Goal: Transaction & Acquisition: Register for event/course

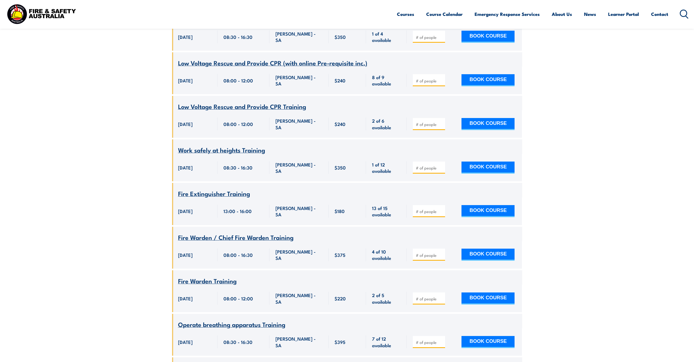
scroll to position [783, 0]
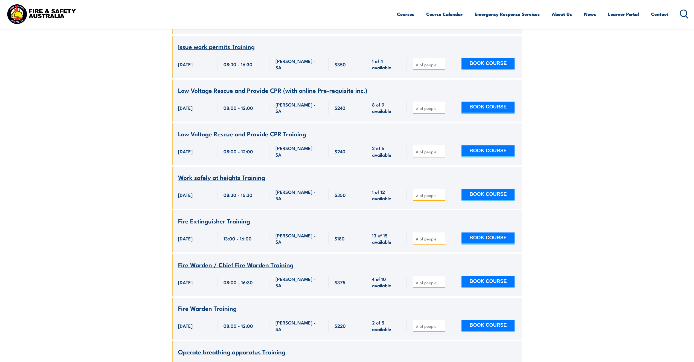
click at [271, 260] on span "Fire Warden / Chief Fire Warden Training" at bounding box center [235, 264] width 115 height 9
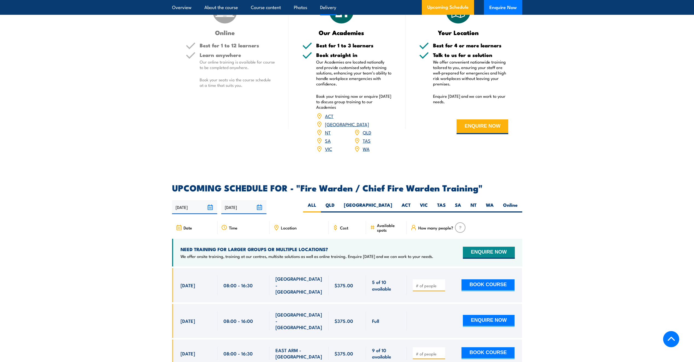
scroll to position [903, 0]
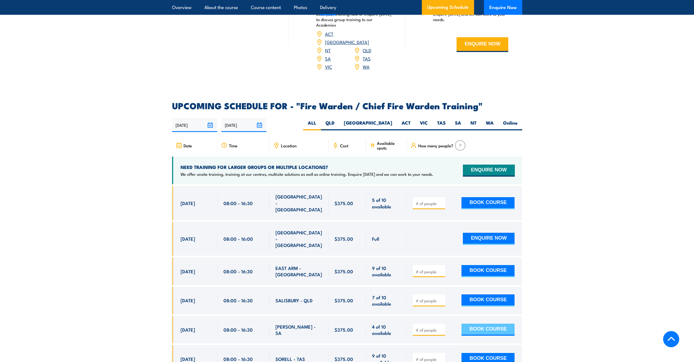
click at [496, 323] on button "BOOK COURSE" at bounding box center [488, 329] width 53 height 12
type input "1"
click at [489, 323] on button "BOOK COURSE" at bounding box center [488, 329] width 53 height 12
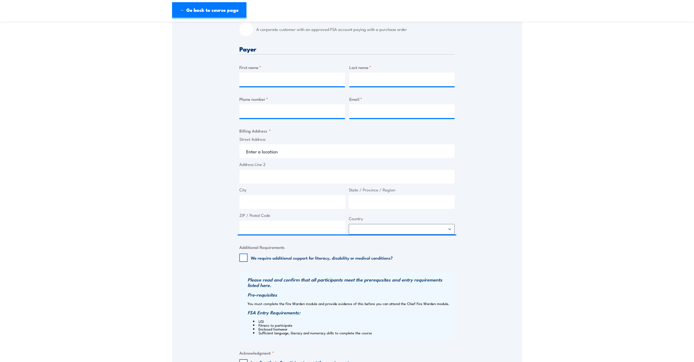
scroll to position [301, 0]
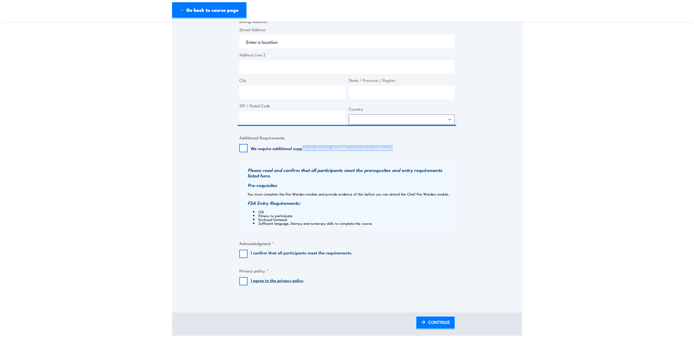
drag, startPoint x: 302, startPoint y: 147, endPoint x: 438, endPoint y: 147, distance: 136.3
click at [438, 147] on div "We require additional support for literacy, disability or medical conditions?" at bounding box center [346, 148] width 215 height 8
drag, startPoint x: 438, startPoint y: 147, endPoint x: 514, endPoint y: 154, distance: 75.6
click at [514, 154] on div "Speak to a specialist CALL 1300 885 530 CALL 1300 885 530 " * " indicates requi…" at bounding box center [347, 45] width 350 height 503
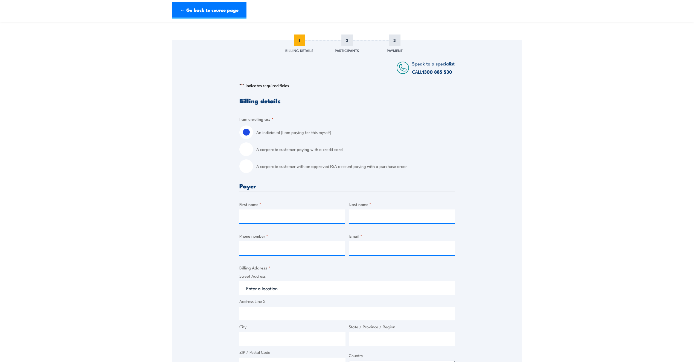
scroll to position [0, 0]
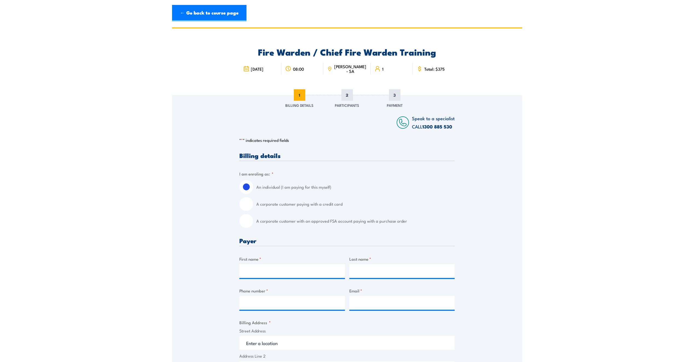
click at [246, 205] on input "A corporate customer paying with a credit card" at bounding box center [246, 204] width 14 height 14
radio input "true"
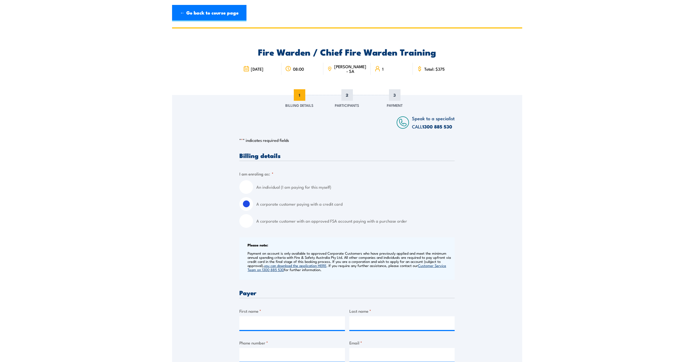
click at [246, 187] on input "An individual (I am paying for this myself)" at bounding box center [246, 187] width 14 height 14
radio input "true"
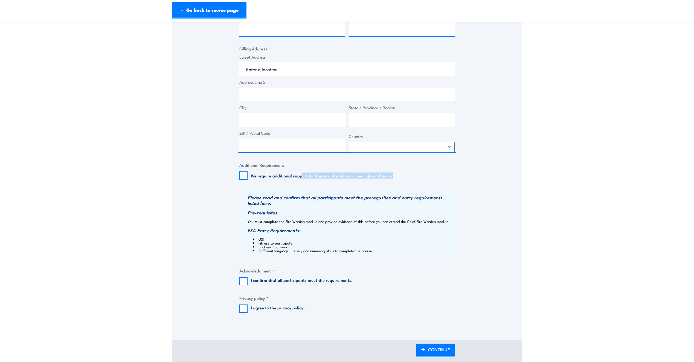
scroll to position [301, 0]
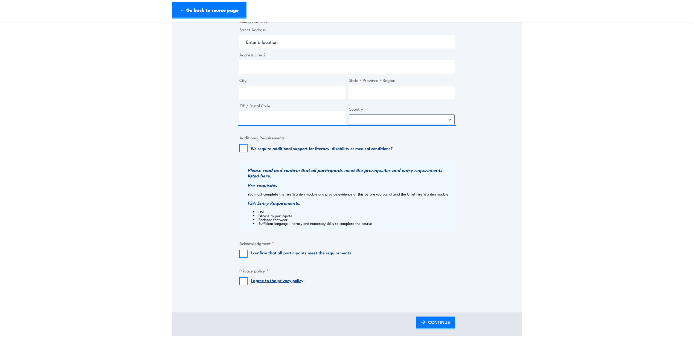
click at [488, 215] on div "Speak to a specialist CALL 1300 885 530 CALL 1300 885 530 " * " indicates requi…" at bounding box center [347, 45] width 350 height 503
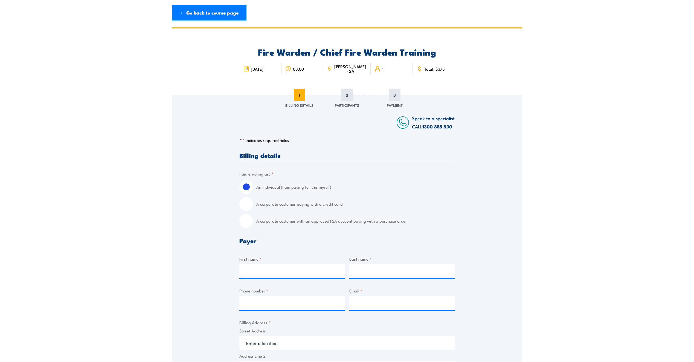
scroll to position [82, 0]
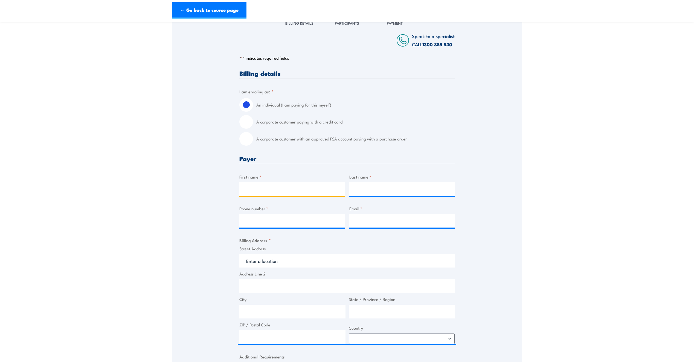
click at [260, 189] on input "First name *" at bounding box center [292, 189] width 106 height 14
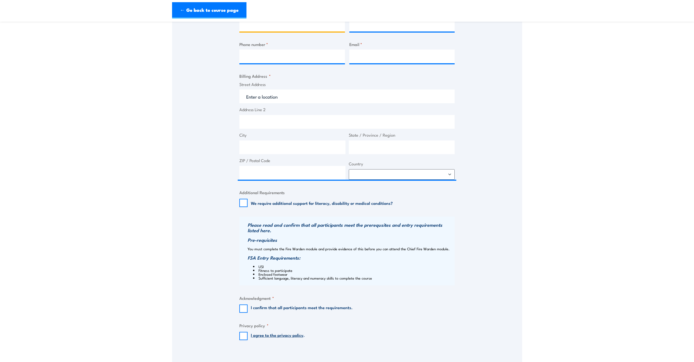
scroll to position [137, 0]
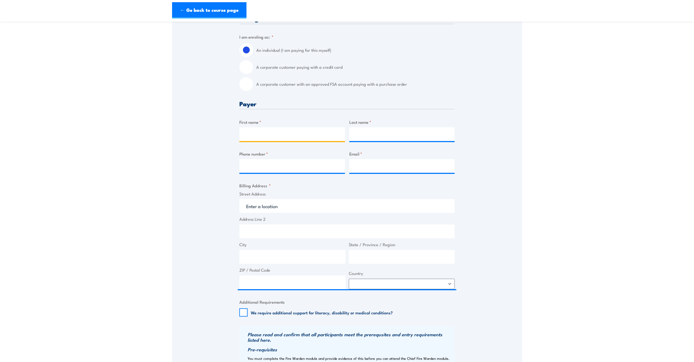
click at [273, 139] on input "First name *" at bounding box center [292, 134] width 106 height 14
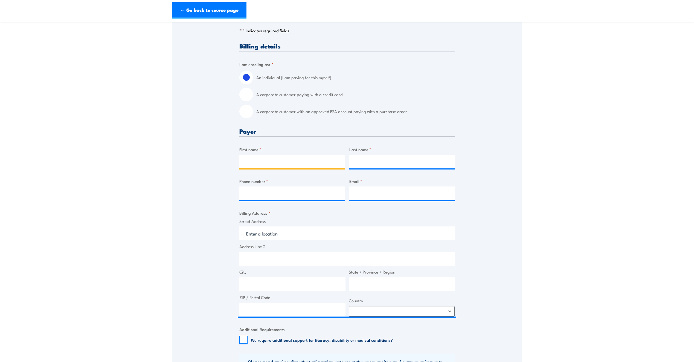
scroll to position [82, 0]
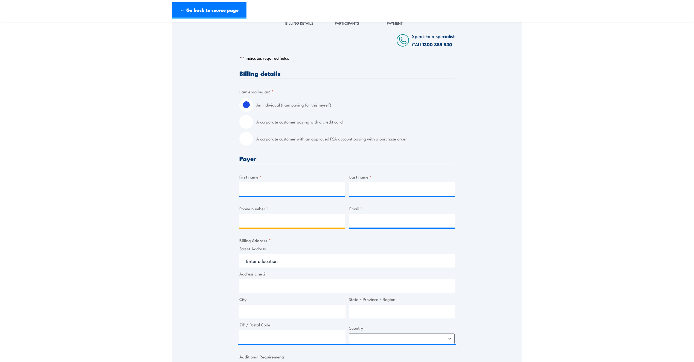
click at [268, 220] on input "Phone number *" at bounding box center [292, 221] width 106 height 14
click at [293, 185] on input "First name *" at bounding box center [292, 189] width 106 height 14
click at [282, 190] on input "First name *" at bounding box center [292, 189] width 106 height 14
type input "Elaine"
click at [361, 188] on input "Last name *" at bounding box center [402, 189] width 106 height 14
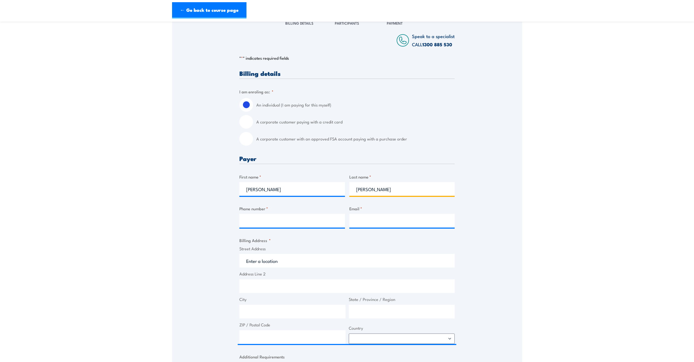
type input "Concepcion"
click at [311, 226] on input "Phone number *" at bounding box center [292, 221] width 106 height 14
type input "0448548807"
click at [394, 216] on input "Email *" at bounding box center [402, 221] width 106 height 14
type input "elaine.concepcion@coldlogic.com.au"
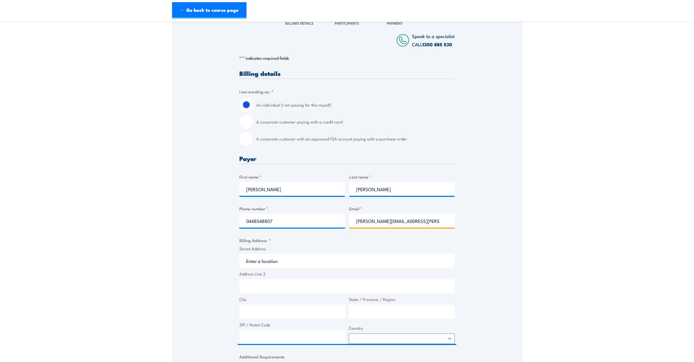
scroll to position [109, 0]
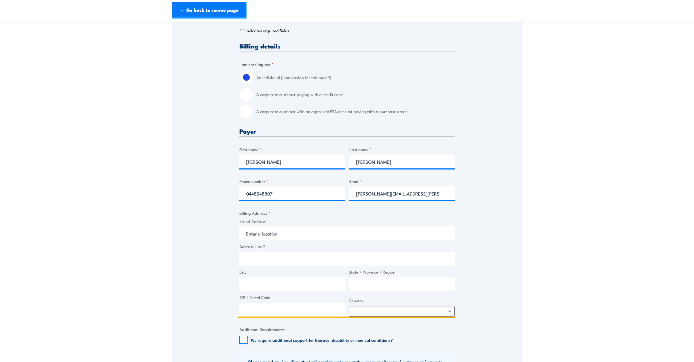
click at [286, 236] on input "Street Address" at bounding box center [346, 233] width 215 height 14
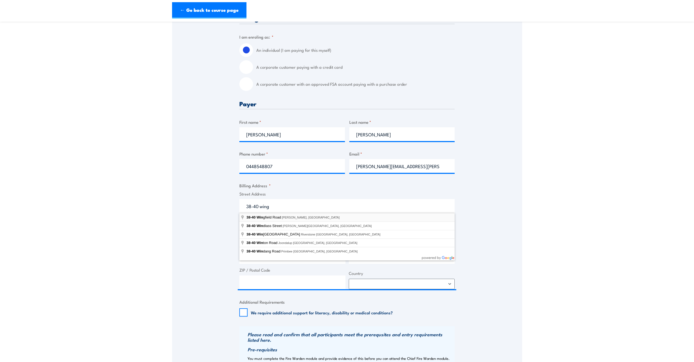
type input "38-40 Wingfield Road, Wingfield SA, Australia"
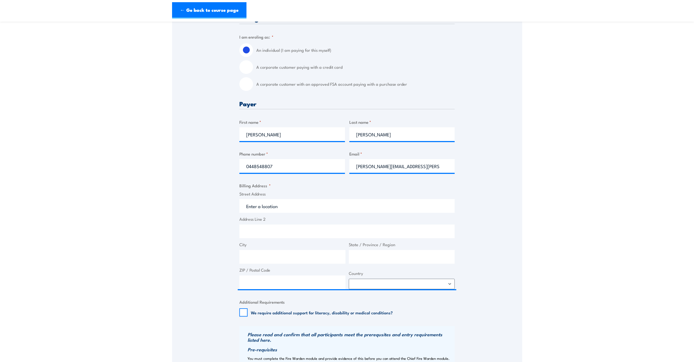
type input "38-40 Wingfield Rd"
type input "Wingfield"
type input "South Australia"
type input "5013"
select select "Australia"
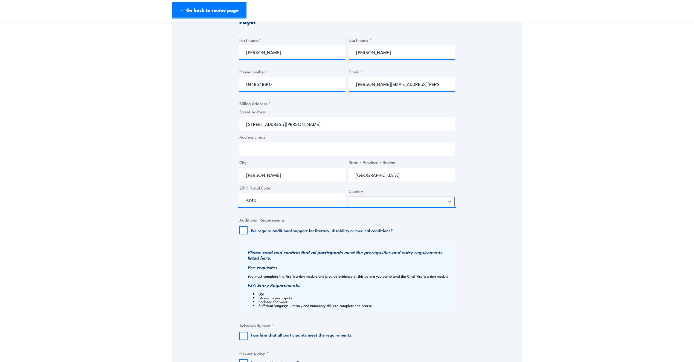
scroll to position [246, 0]
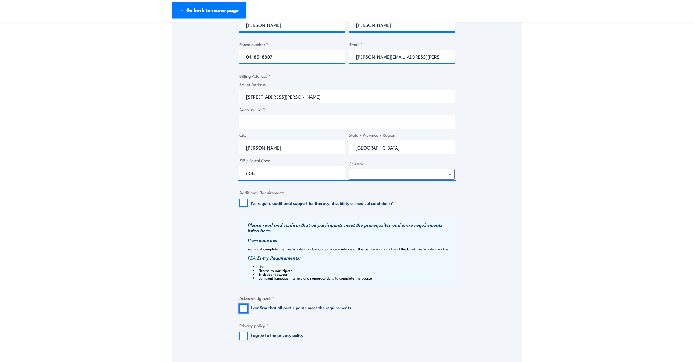
click at [242, 307] on input "I confirm that all participants meet the requirements." at bounding box center [243, 308] width 8 height 8
checkbox input "true"
click at [243, 335] on input "I agree to the privacy policy ." at bounding box center [243, 336] width 8 height 8
checkbox input "true"
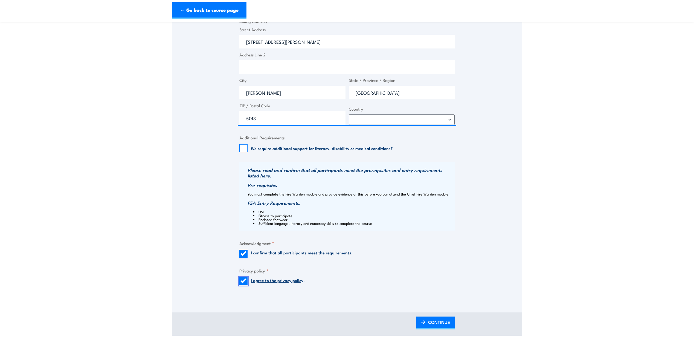
scroll to position [328, 0]
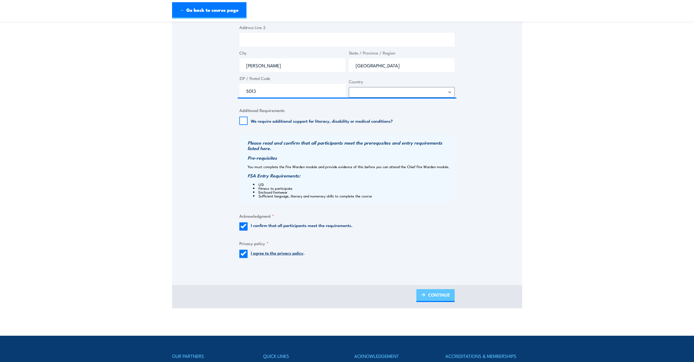
click at [441, 294] on span "CONTINUE" at bounding box center [439, 294] width 22 height 15
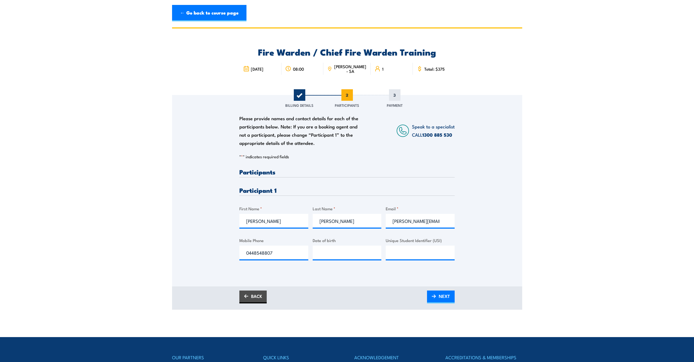
scroll to position [0, 0]
click at [286, 174] on h3 "Participants" at bounding box center [346, 172] width 215 height 6
type input "__/__/____"
click at [355, 253] on input "__/__/____" at bounding box center [347, 252] width 69 height 14
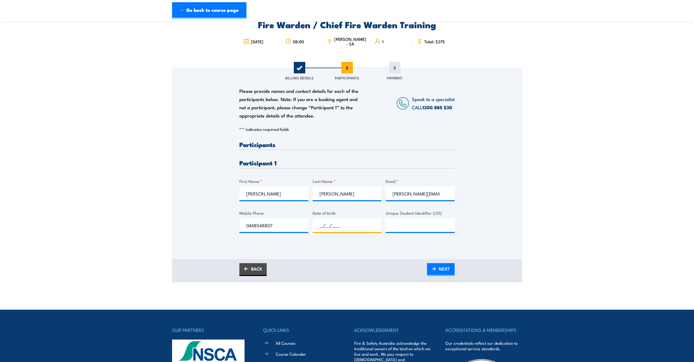
scroll to position [109, 0]
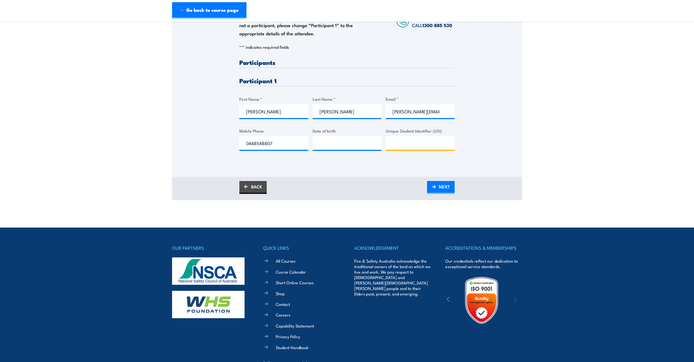
click at [425, 143] on input "Unique Student Identifier (USI)" at bounding box center [420, 143] width 69 height 14
type input "UZ34XSHF56"
drag, startPoint x: 319, startPoint y: 149, endPoint x: 323, endPoint y: 147, distance: 4.6
click at [320, 149] on body "← Go back to course page Fire Warden / Chief Fire Warden Training 29 August 202…" at bounding box center [347, 99] width 694 height 362
click at [323, 147] on input "__/__/____" at bounding box center [347, 143] width 69 height 14
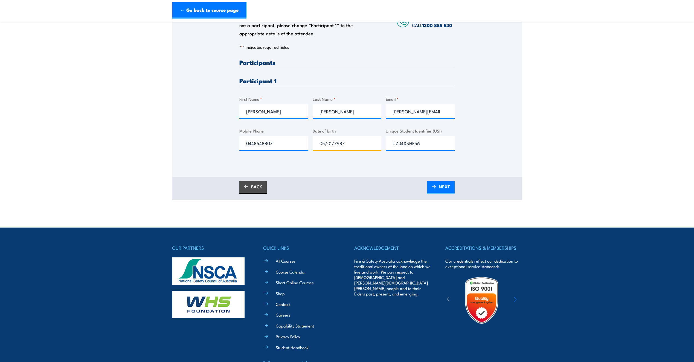
click at [336, 144] on input "05/01/7987" at bounding box center [347, 143] width 69 height 14
type input "05/01/1987"
click at [439, 113] on input "elaine.concepcion@coldlogic.com.au" at bounding box center [420, 111] width 69 height 14
click at [439, 188] on span "NEXT" at bounding box center [444, 186] width 11 height 15
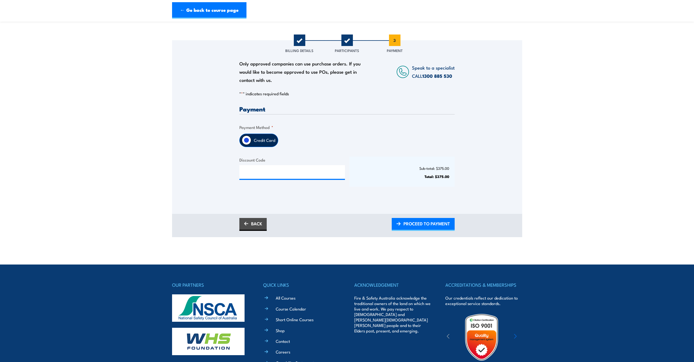
scroll to position [0, 0]
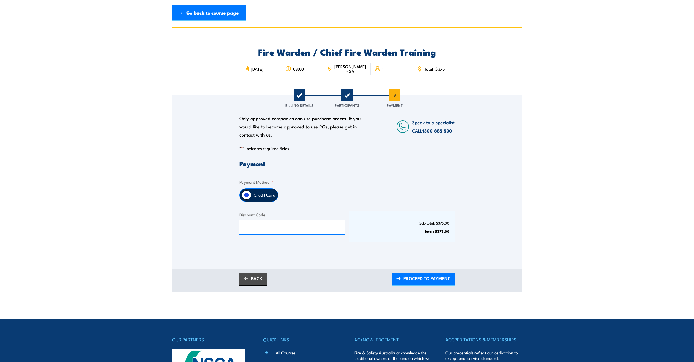
click at [247, 193] on input "Credit Card" at bounding box center [246, 194] width 9 height 9
click at [430, 281] on span "PROCEED TO PAYMENT" at bounding box center [427, 278] width 47 height 15
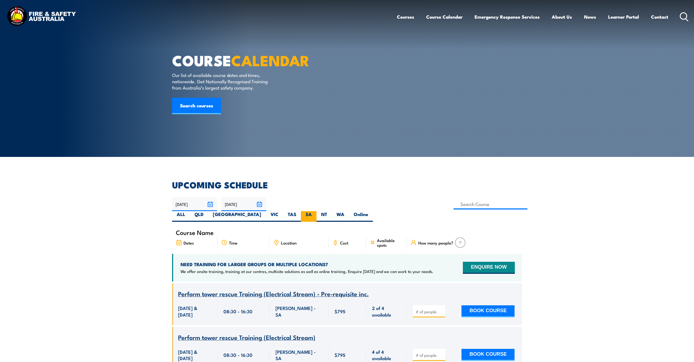
click at [317, 211] on label "SA" at bounding box center [309, 216] width 16 height 11
click at [315, 211] on input "SA" at bounding box center [314, 213] width 4 height 4
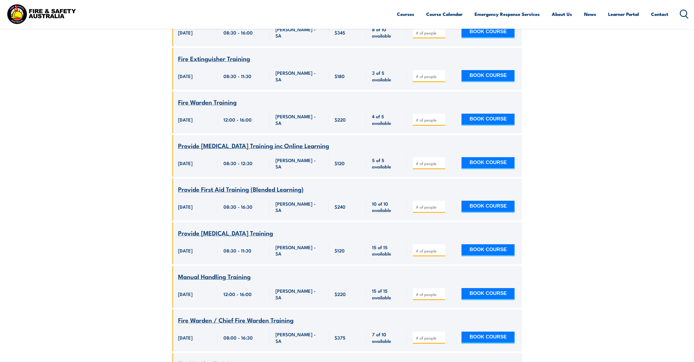
scroll to position [2846, 0]
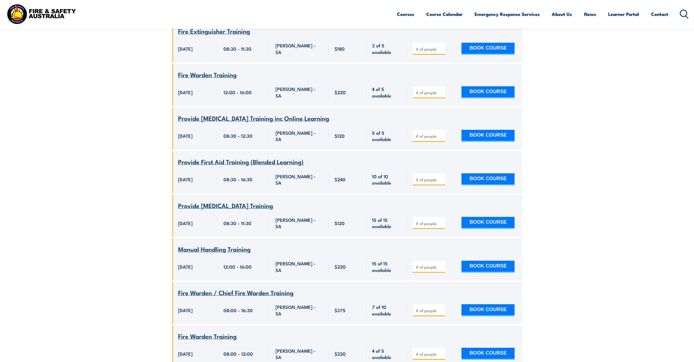
click at [238, 297] on span "Fire Warden / Chief Fire Warden Training" at bounding box center [235, 292] width 115 height 9
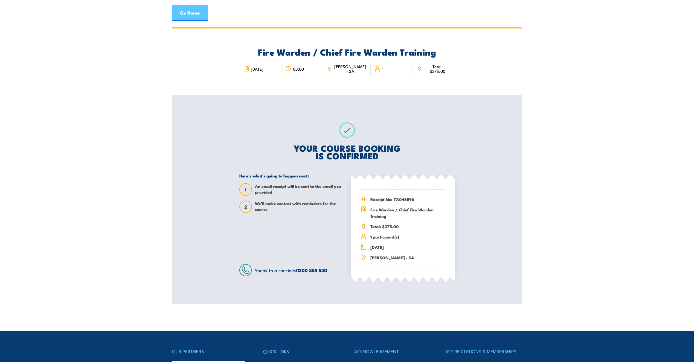
click at [181, 12] on link "Go Home" at bounding box center [190, 13] width 36 height 16
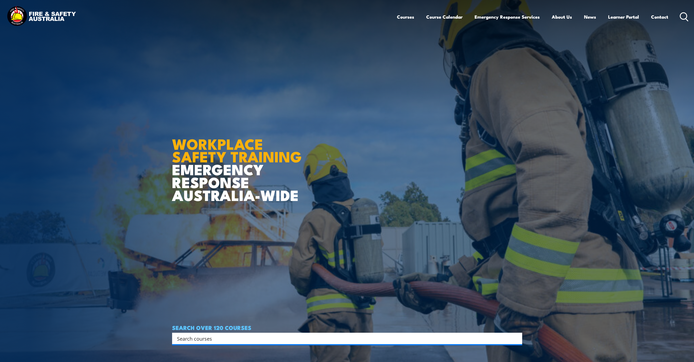
scroll to position [137, 0]
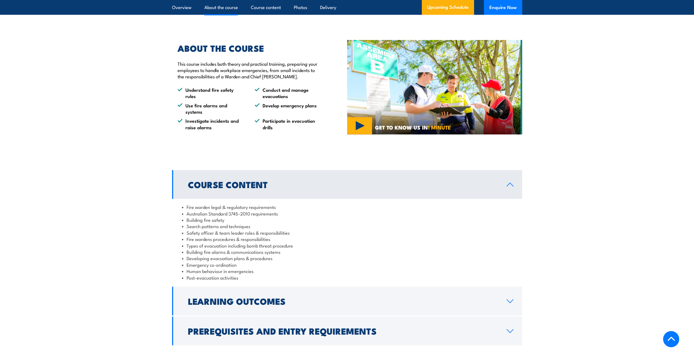
scroll to position [520, 0]
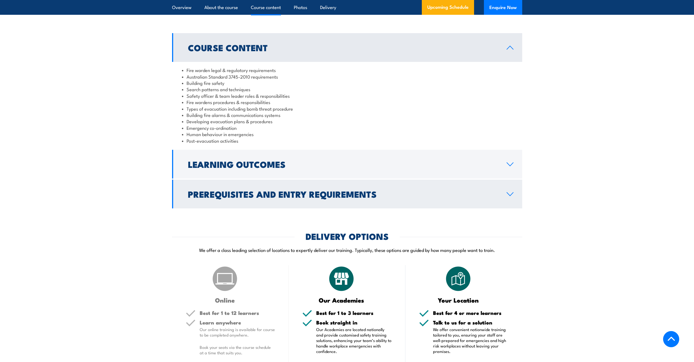
click at [312, 207] on link "Prerequisites and Entry Requirements" at bounding box center [347, 194] width 350 height 29
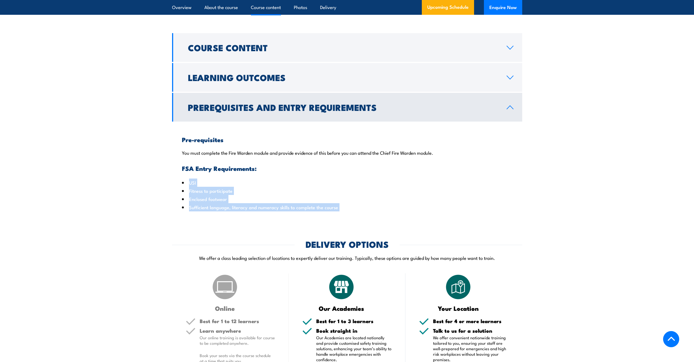
drag, startPoint x: 176, startPoint y: 187, endPoint x: 394, endPoint y: 242, distance: 224.5
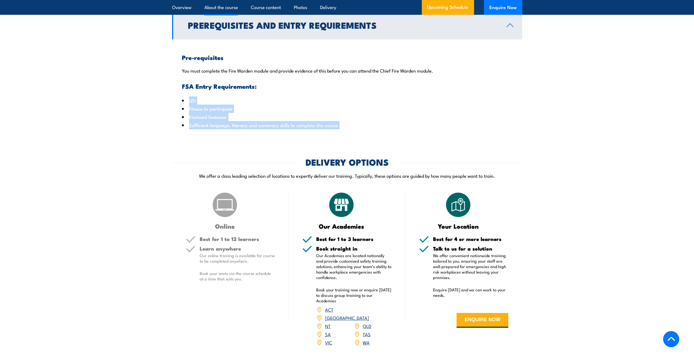
scroll to position [438, 0]
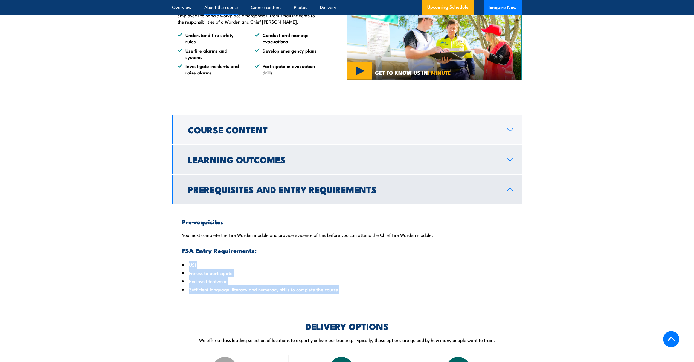
click at [374, 174] on link "Learning Outcomes" at bounding box center [347, 159] width 350 height 29
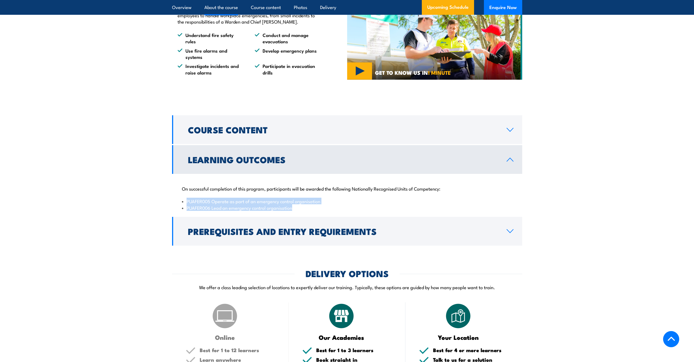
drag, startPoint x: 169, startPoint y: 203, endPoint x: 344, endPoint y: 214, distance: 175.5
click at [344, 214] on section "Course Content Fire warden legal & regulatory requirements Australian Standard …" at bounding box center [347, 180] width 694 height 130
click at [440, 133] on h2 "Course Content" at bounding box center [343, 130] width 310 height 8
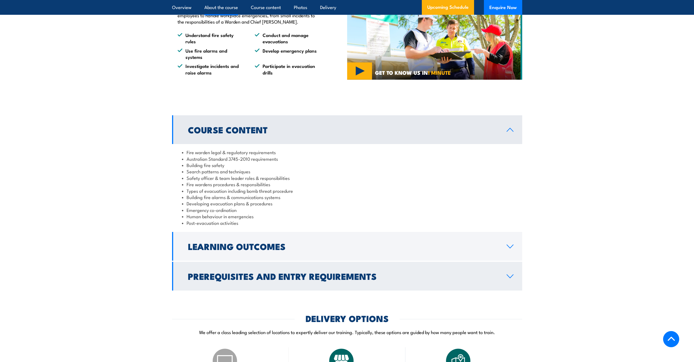
click at [299, 279] on h2 "Prerequisites and Entry Requirements" at bounding box center [343, 276] width 310 height 8
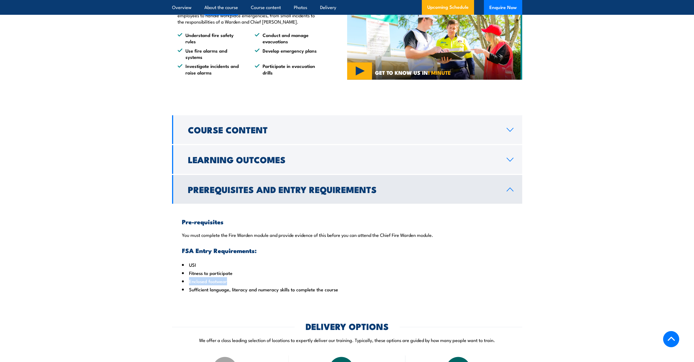
drag, startPoint x: 189, startPoint y: 287, endPoint x: 235, endPoint y: 284, distance: 46.1
click at [235, 284] on li "Enclosed footwear" at bounding box center [347, 281] width 331 height 8
copy li "Enclosed footwear"
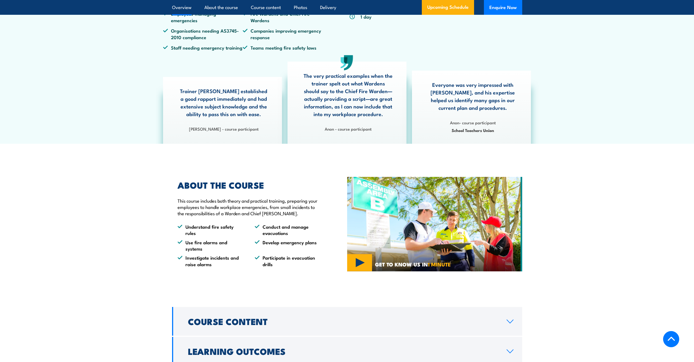
scroll to position [328, 0]
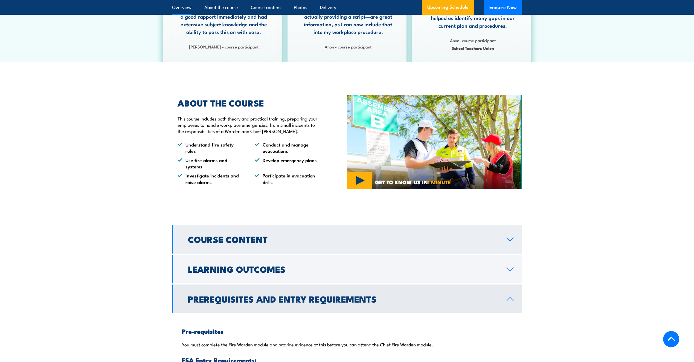
click at [311, 243] on h2 "Course Content" at bounding box center [343, 239] width 310 height 8
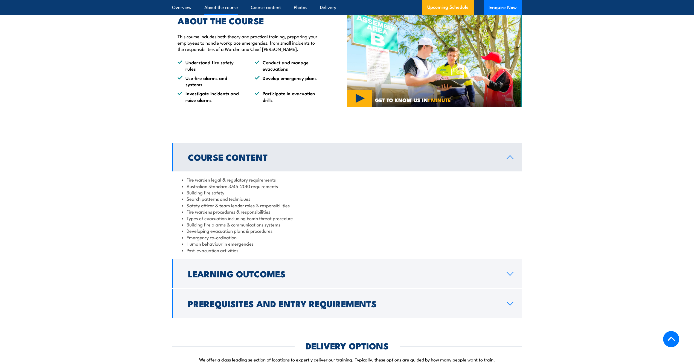
scroll to position [465, 0]
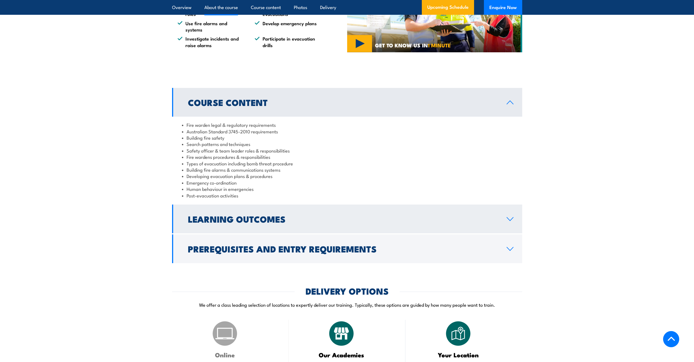
click at [299, 233] on link "Learning Outcomes" at bounding box center [347, 218] width 350 height 29
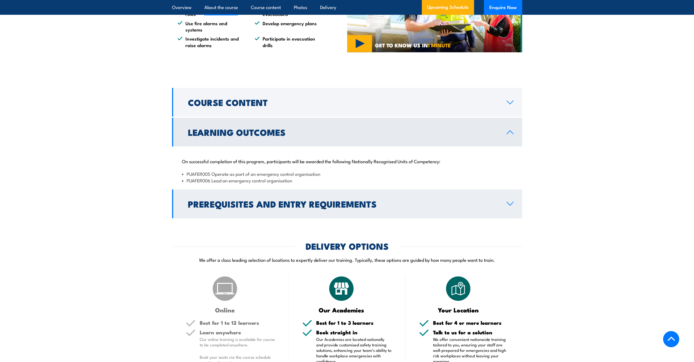
click at [341, 207] on h2 "Prerequisites and Entry Requirements" at bounding box center [343, 204] width 310 height 8
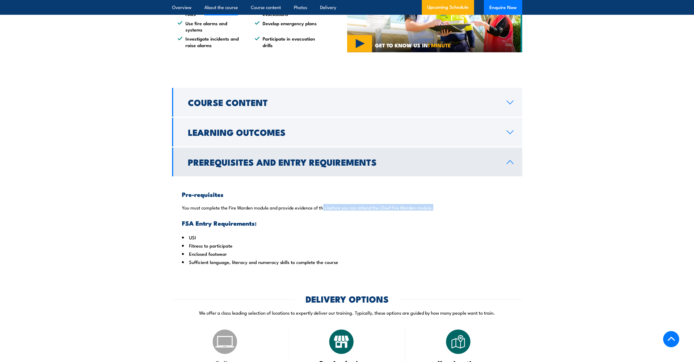
drag, startPoint x: 324, startPoint y: 216, endPoint x: 464, endPoint y: 213, distance: 139.9
click at [464, 210] on p "You must complete the Fire Warden module and provide evidence of this before yo…" at bounding box center [347, 206] width 331 height 5
click at [338, 240] on li "USI" at bounding box center [347, 237] width 331 height 8
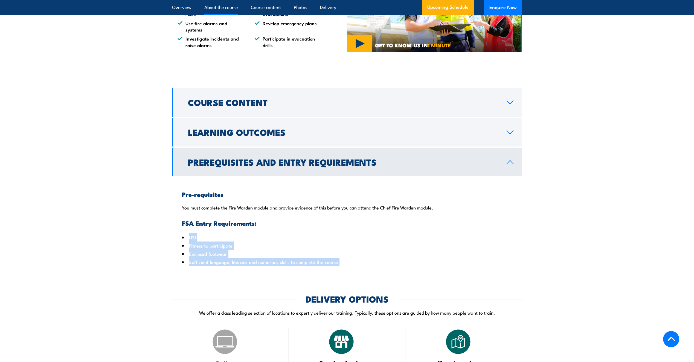
drag, startPoint x: 189, startPoint y: 238, endPoint x: 404, endPoint y: 289, distance: 221.5
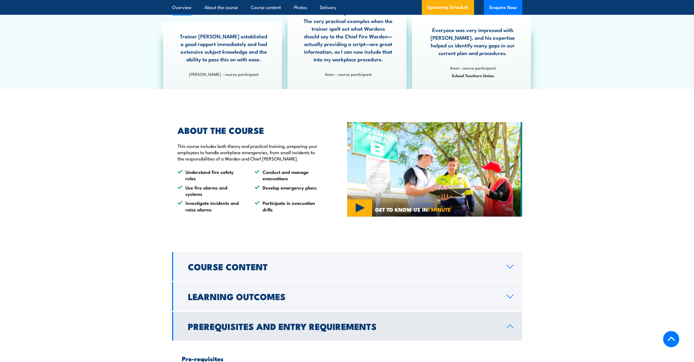
scroll to position [383, 0]
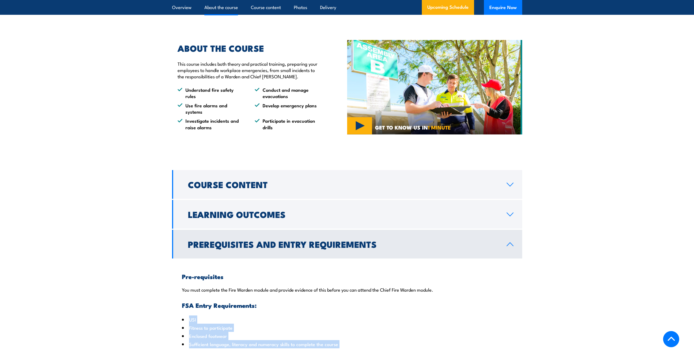
click at [260, 244] on h2 "Prerequisites and Entry Requirements" at bounding box center [343, 244] width 310 height 8
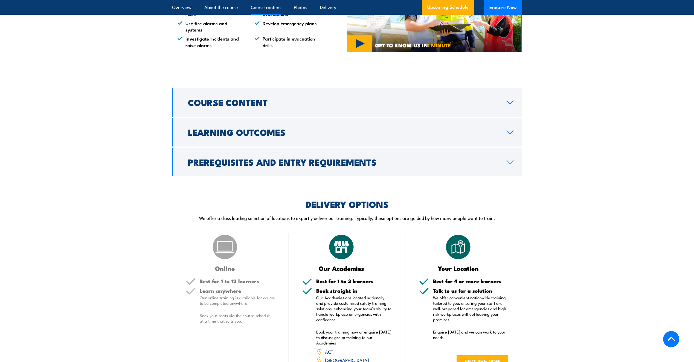
scroll to position [520, 0]
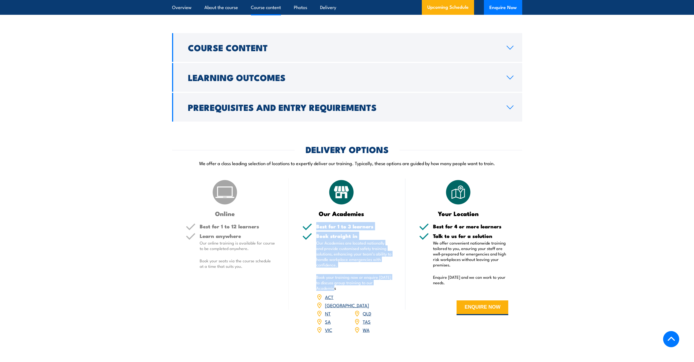
drag, startPoint x: 314, startPoint y: 230, endPoint x: 394, endPoint y: 295, distance: 102.3
click at [394, 295] on div "Our Academies Best for 1 to 3 learners Book straight in Our Academies are locat…" at bounding box center [347, 259] width 117 height 162
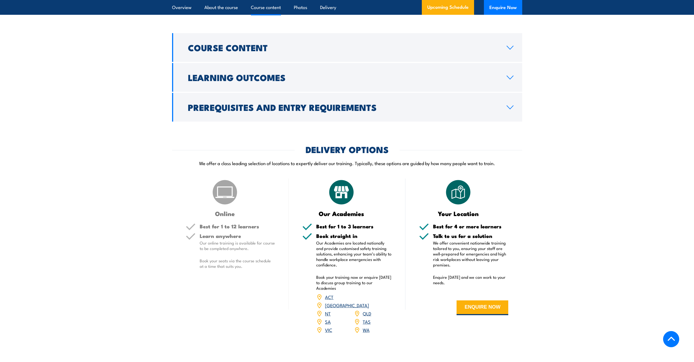
drag, startPoint x: 394, startPoint y: 295, endPoint x: 412, endPoint y: 275, distance: 27.1
click at [412, 275] on div "Your Location Best for 4 or more learners Talk to us for a solution We offer co…" at bounding box center [464, 259] width 117 height 162
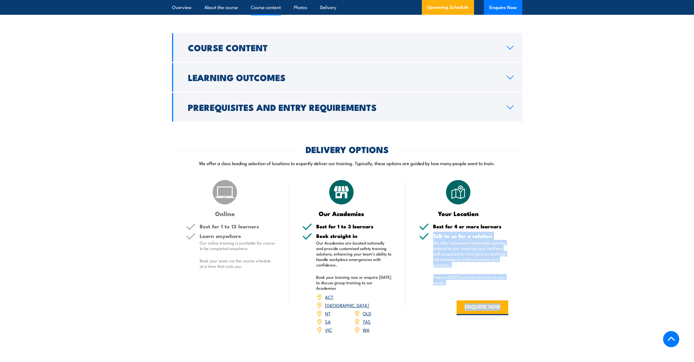
drag, startPoint x: 468, startPoint y: 267, endPoint x: 516, endPoint y: 300, distance: 58.3
click at [516, 300] on div "Your Location Best for 4 or more learners Talk to us for a solution We offer co…" at bounding box center [464, 259] width 117 height 162
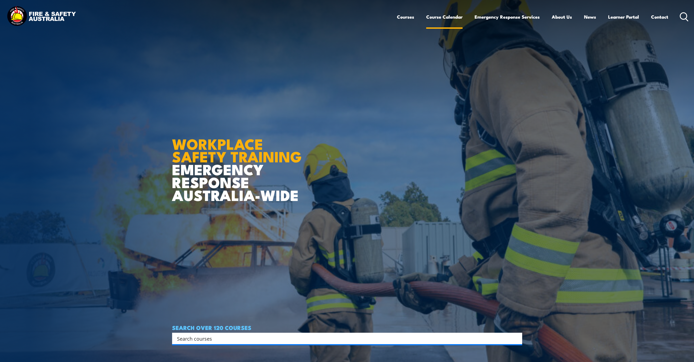
click at [452, 16] on link "Course Calendar" at bounding box center [444, 17] width 36 height 15
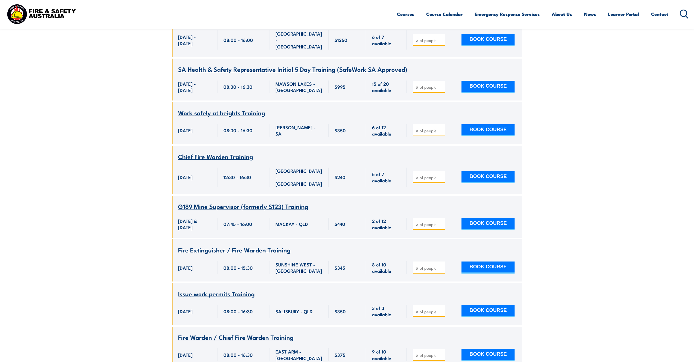
scroll to position [1532, 0]
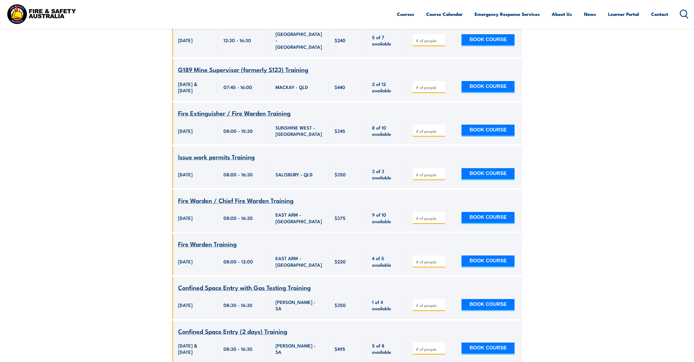
click at [226, 239] on span "Fire Warden Training" at bounding box center [207, 243] width 59 height 9
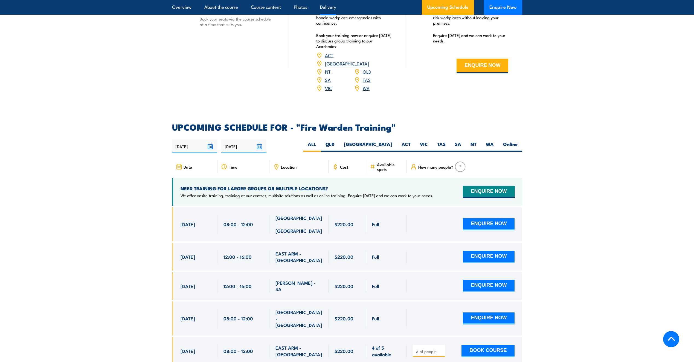
scroll to position [1012, 0]
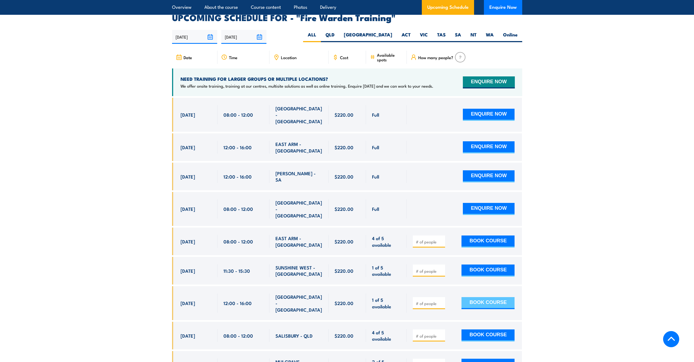
click at [470, 297] on button "BOOK COURSE" at bounding box center [488, 303] width 53 height 12
type input "1"
click at [484, 297] on button "BOOK COURSE" at bounding box center [488, 303] width 53 height 12
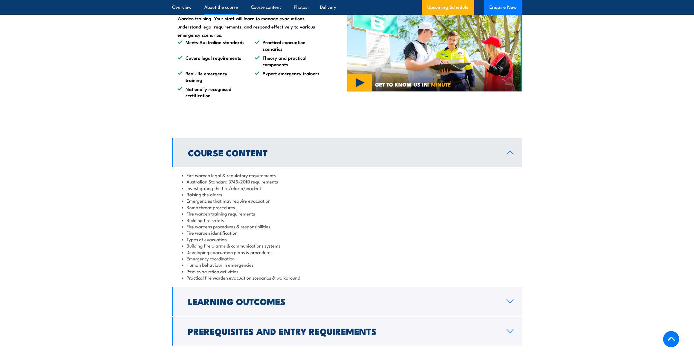
scroll to position [493, 0]
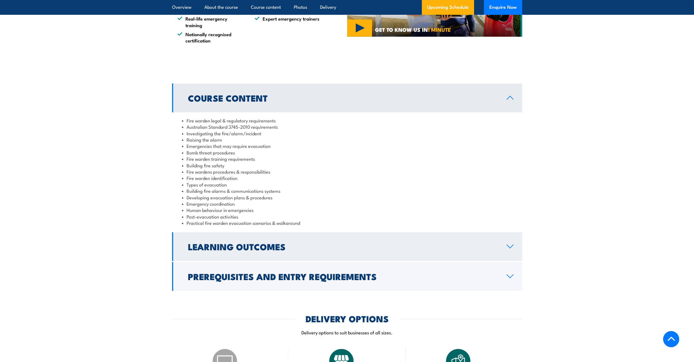
click at [256, 250] on h2 "Learning Outcomes" at bounding box center [343, 246] width 310 height 8
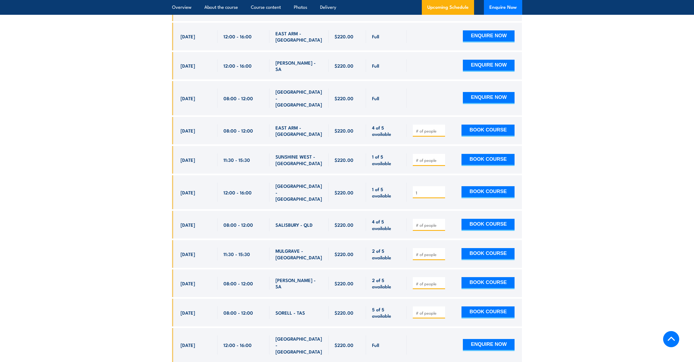
scroll to position [1067, 0]
